Goal: Task Accomplishment & Management: Use online tool/utility

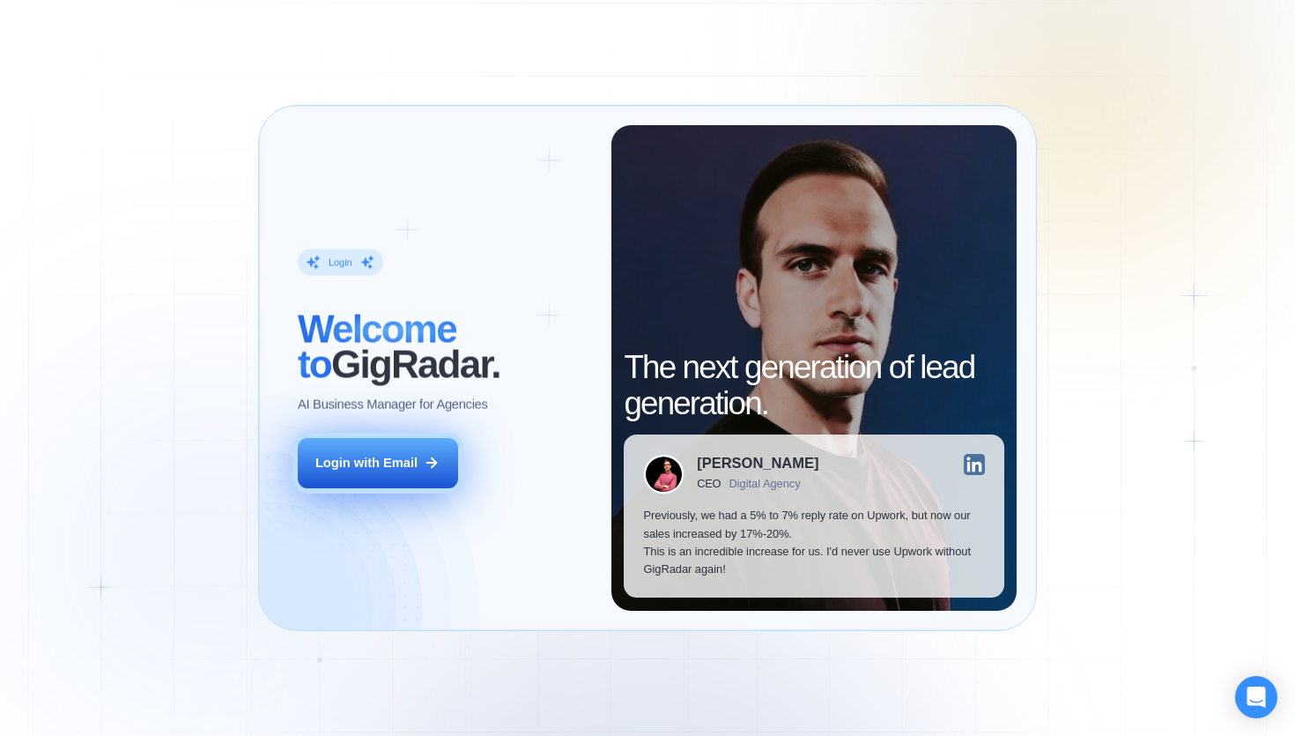
click at [405, 455] on div "Login with Email" at bounding box center [366, 463] width 102 height 18
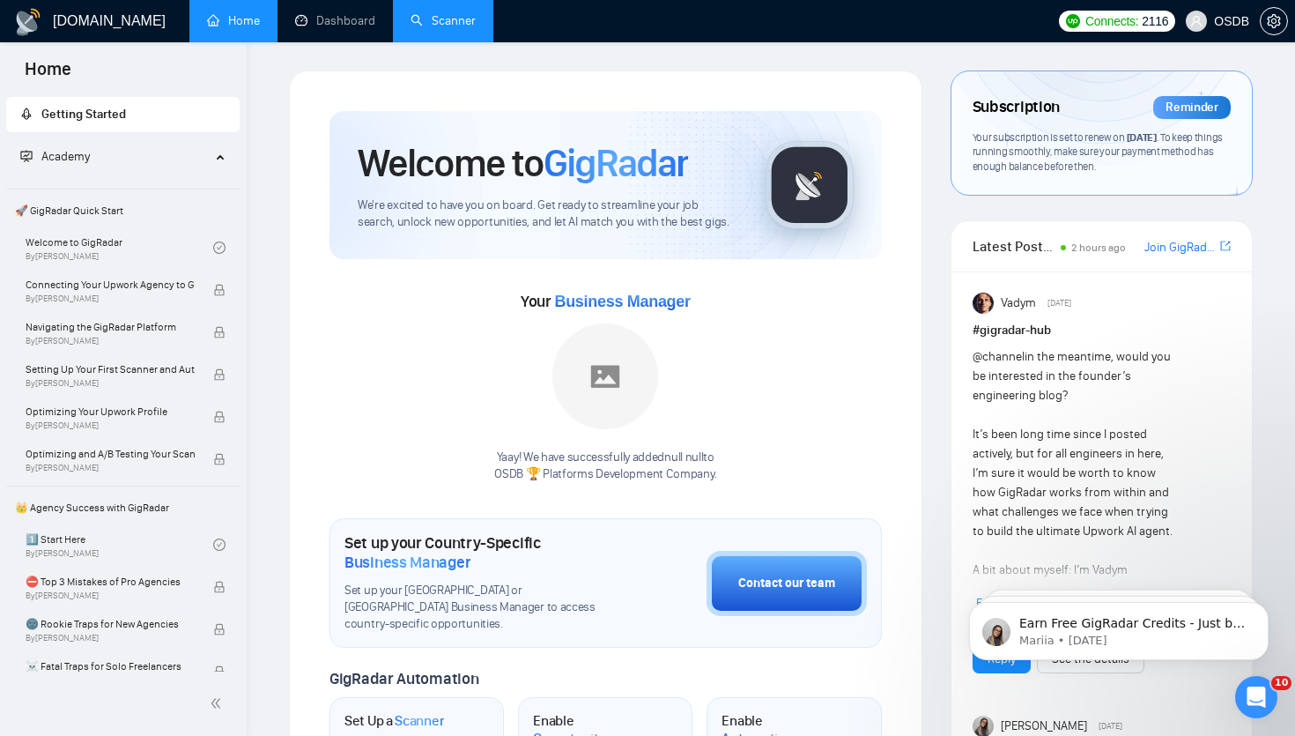
click at [440, 13] on link "Scanner" at bounding box center [442, 20] width 65 height 15
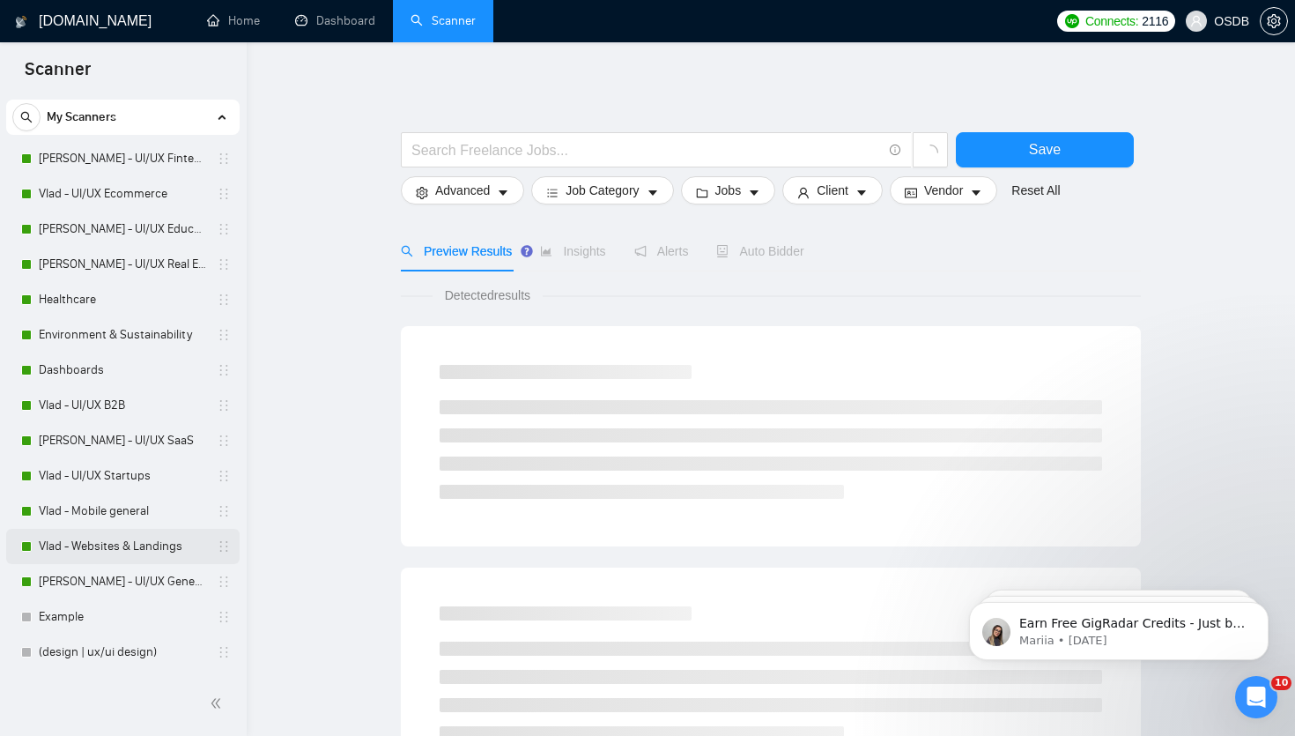
scroll to position [39, 0]
click at [109, 533] on link "Vlad - Websites & Landings" at bounding box center [122, 546] width 167 height 35
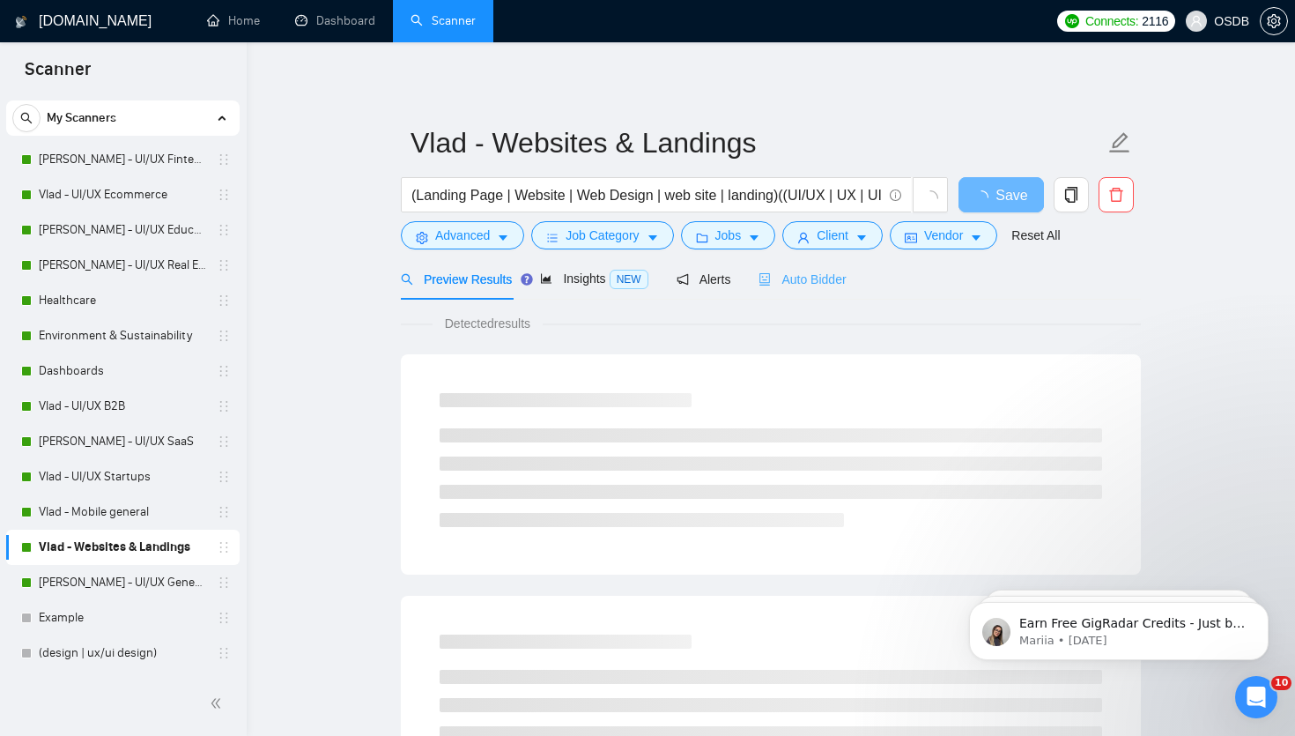
click at [819, 289] on div "Auto Bidder" at bounding box center [801, 278] width 87 height 41
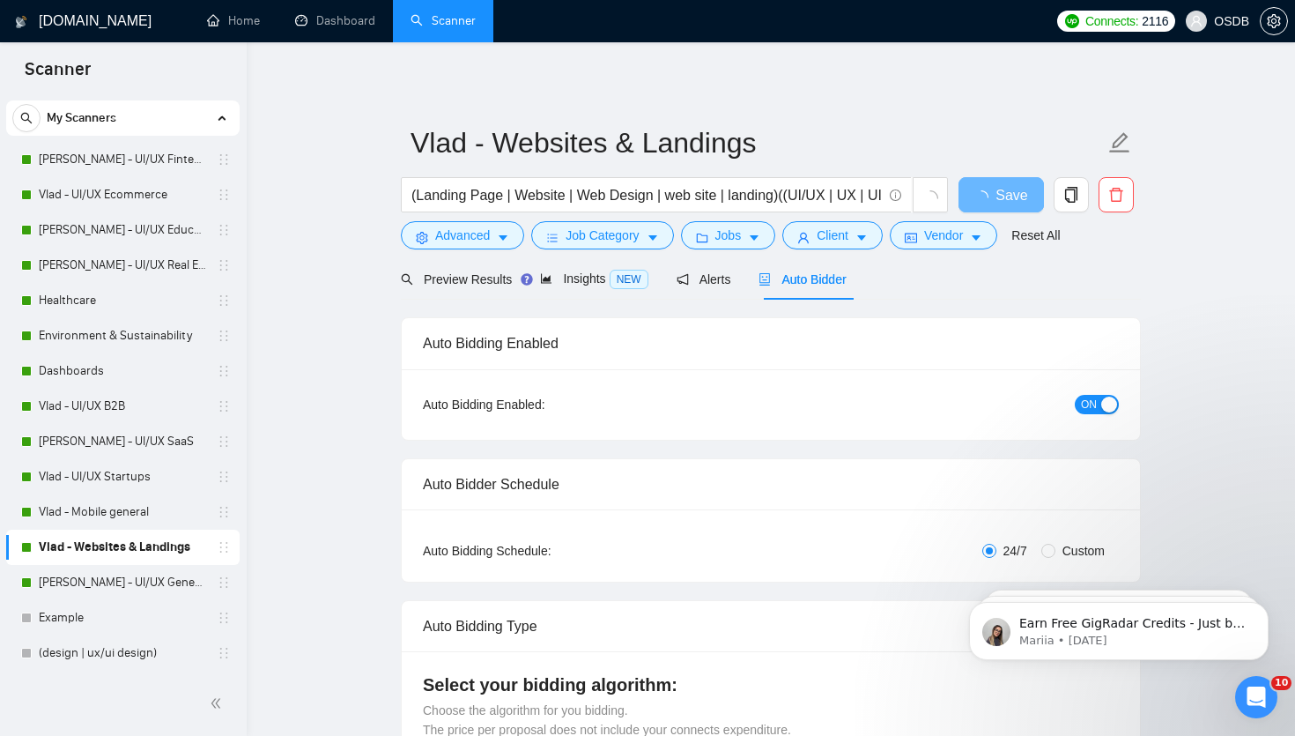
click at [1090, 407] on span "ON" at bounding box center [1089, 404] width 16 height 19
click at [91, 588] on link "Vlad - UI/UX General" at bounding box center [122, 582] width 167 height 35
click at [979, 189] on button "Save" at bounding box center [1000, 194] width 85 height 35
click at [78, 575] on link "Vlad - UI/UX General" at bounding box center [122, 582] width 167 height 35
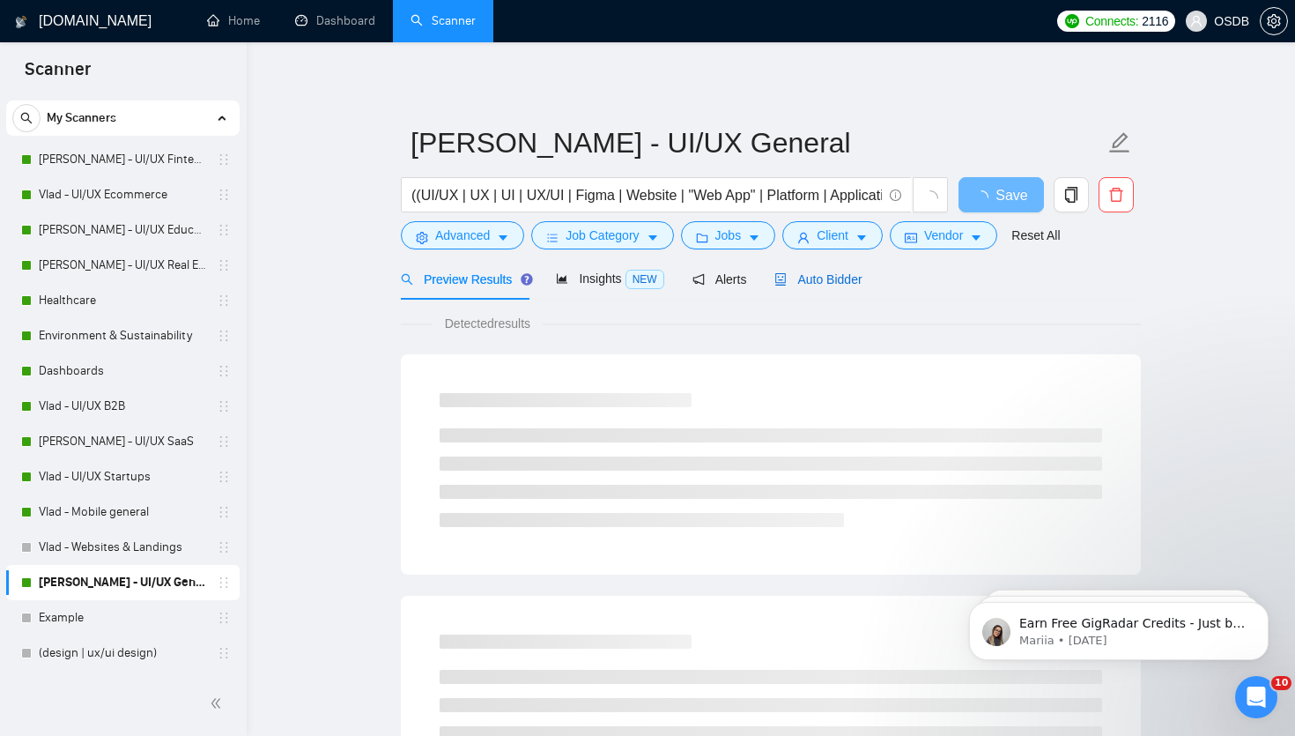
click at [813, 276] on span "Auto Bidder" at bounding box center [817, 279] width 87 height 14
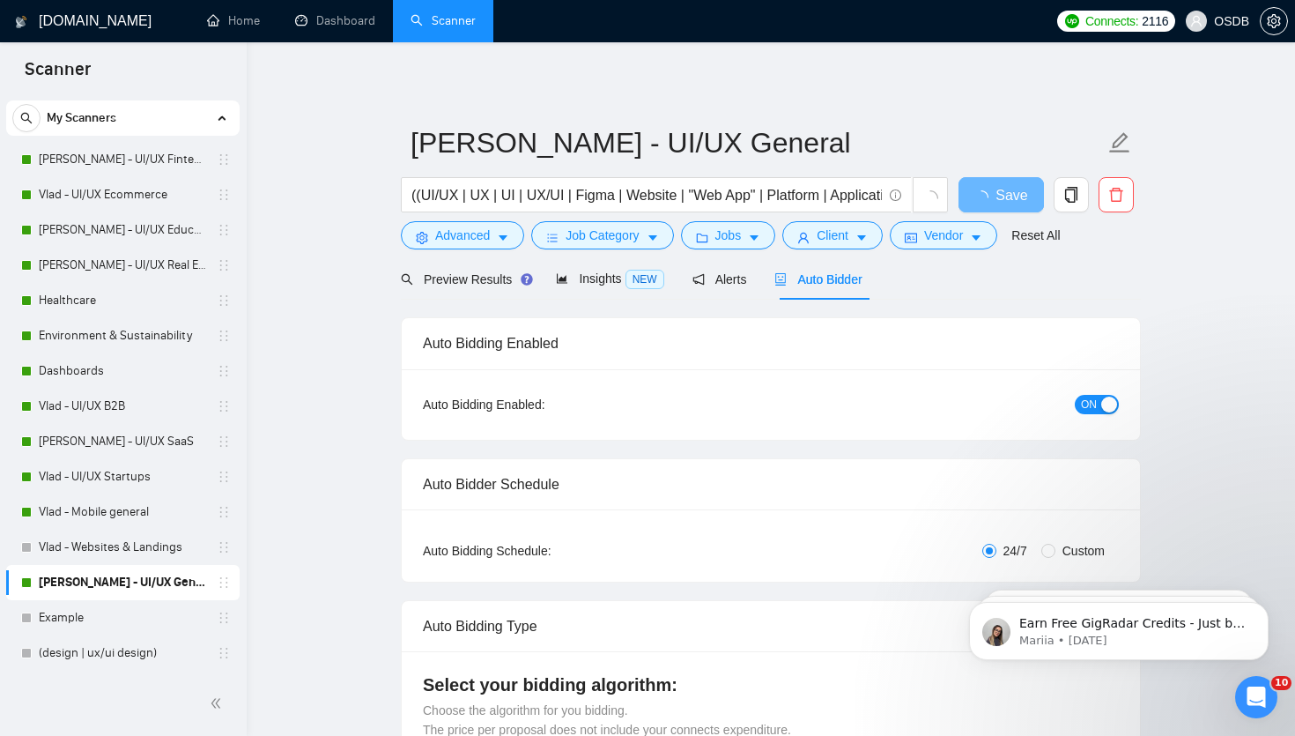
click at [1102, 410] on div "button" at bounding box center [1109, 404] width 16 height 16
click at [1007, 189] on span "Save" at bounding box center [1001, 195] width 32 height 22
